Goal: Information Seeking & Learning: Learn about a topic

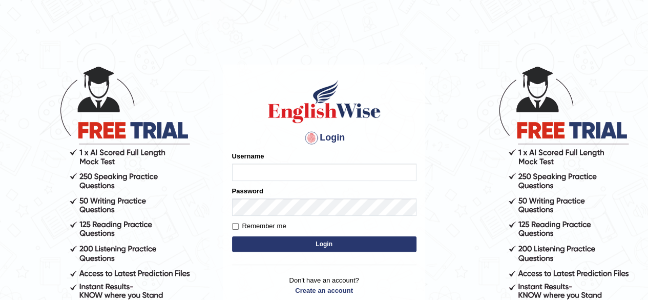
type input "PujaC"
click at [343, 242] on button "Login" at bounding box center [324, 243] width 185 height 15
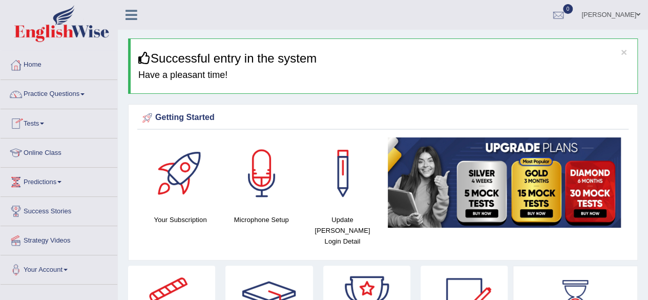
click at [49, 145] on link "Online Class" at bounding box center [59, 151] width 117 height 26
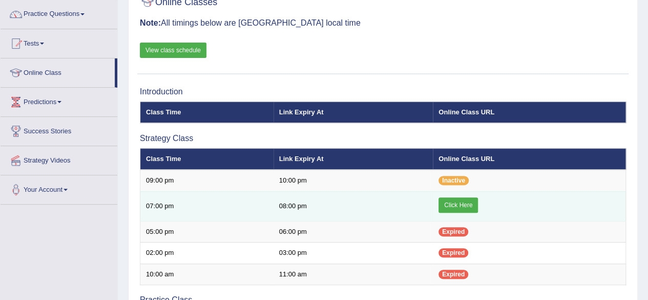
scroll to position [82, 0]
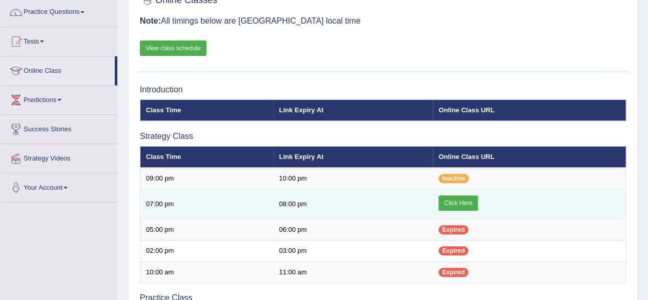
click at [454, 205] on link "Click Here" at bounding box center [458, 202] width 39 height 15
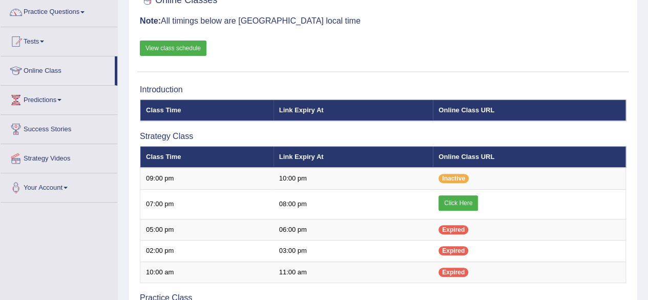
click at [120, 34] on div "Home Online Classes Online Classes Note: All timings below are Melbourne local …" at bounding box center [383, 260] width 530 height 685
click at [114, 44] on link "Tests" at bounding box center [59, 40] width 117 height 26
click at [117, 6] on link "Practice Questions" at bounding box center [59, 11] width 117 height 26
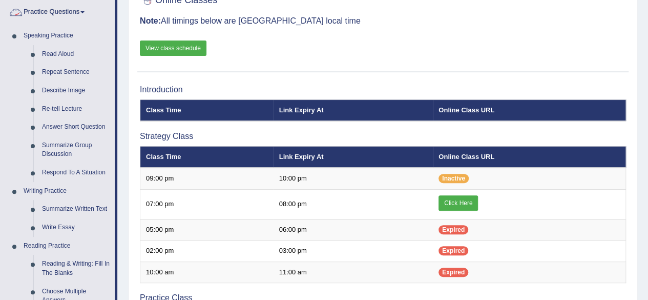
click at [86, 7] on link "Practice Questions" at bounding box center [58, 11] width 114 height 26
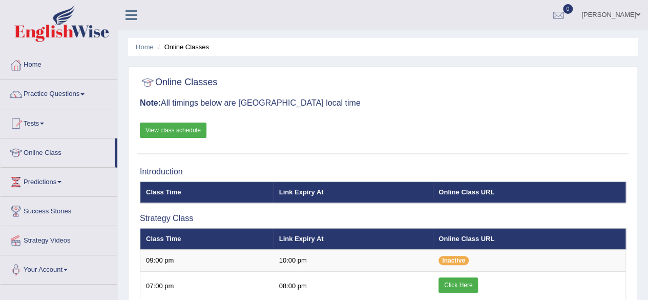
click at [72, 238] on link "Strategy Videos" at bounding box center [59, 239] width 117 height 26
